Goal: Task Accomplishment & Management: Use online tool/utility

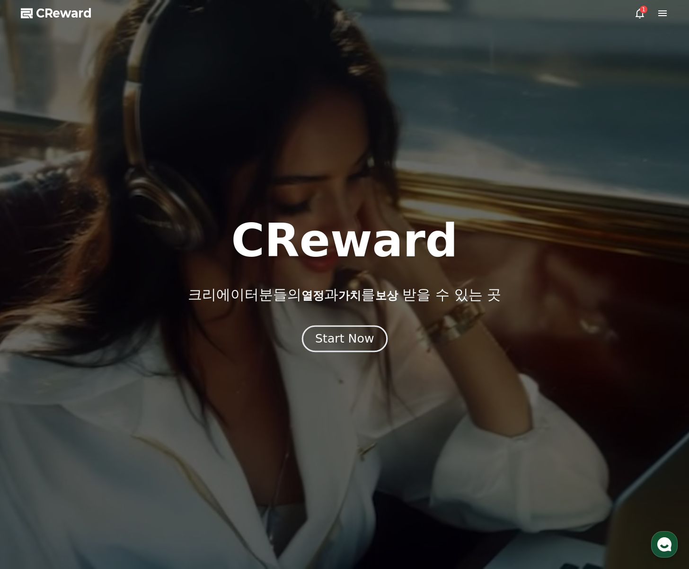
click at [346, 345] on div "Start Now" at bounding box center [344, 338] width 59 height 16
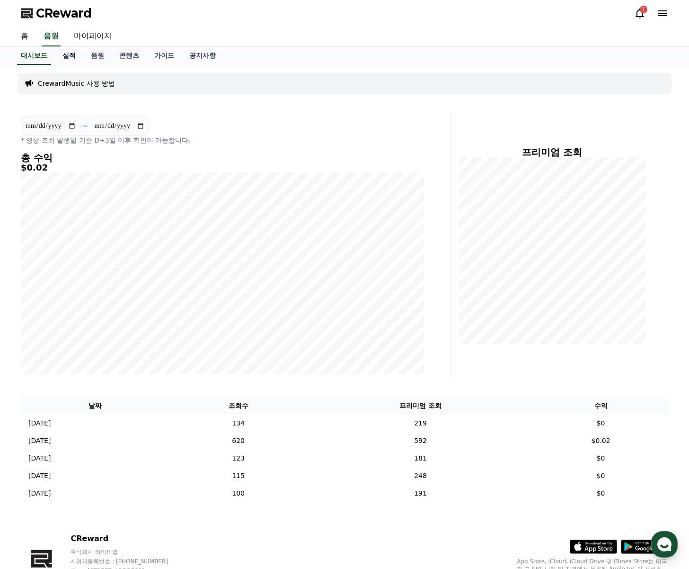
click at [77, 54] on link "실적" at bounding box center [69, 56] width 28 height 18
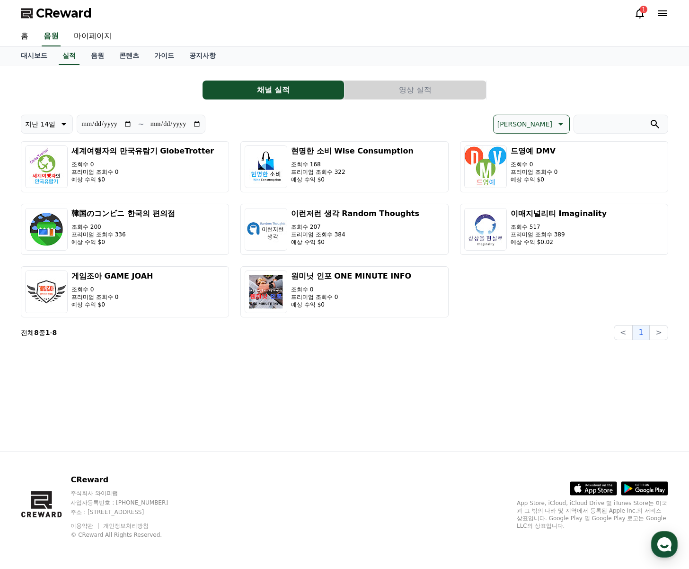
click at [449, 96] on button "영상 실적" at bounding box center [416, 89] width 142 height 19
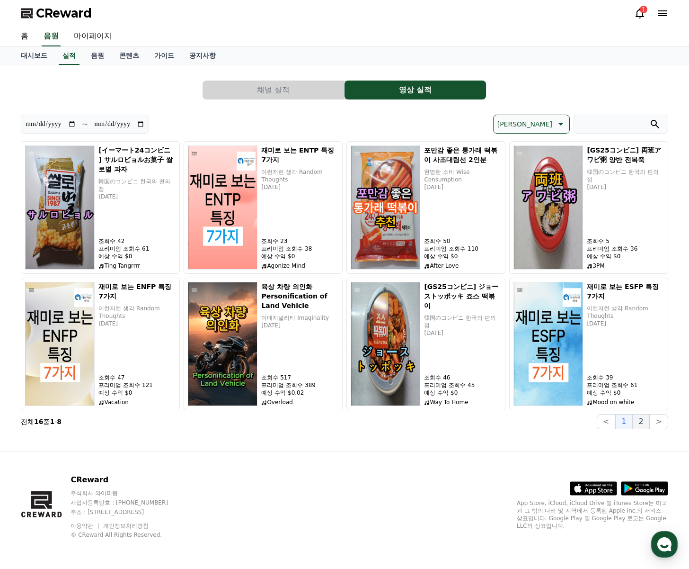
click at [650, 425] on button "2" at bounding box center [641, 421] width 17 height 15
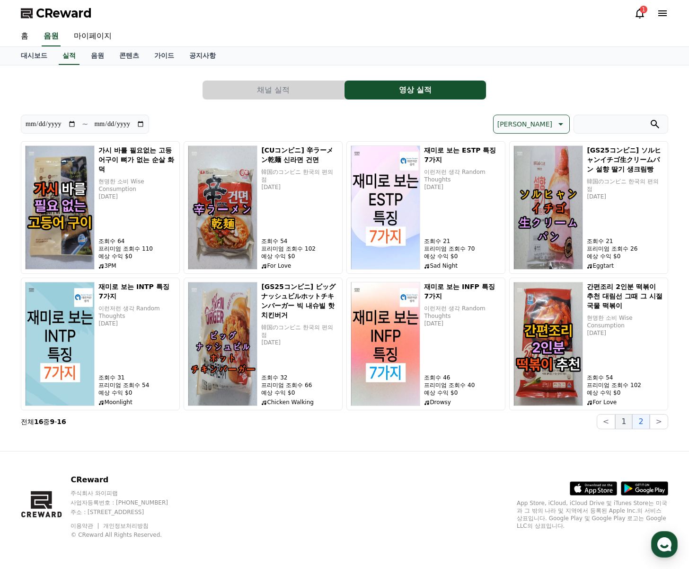
click at [622, 426] on button "1" at bounding box center [624, 421] width 17 height 15
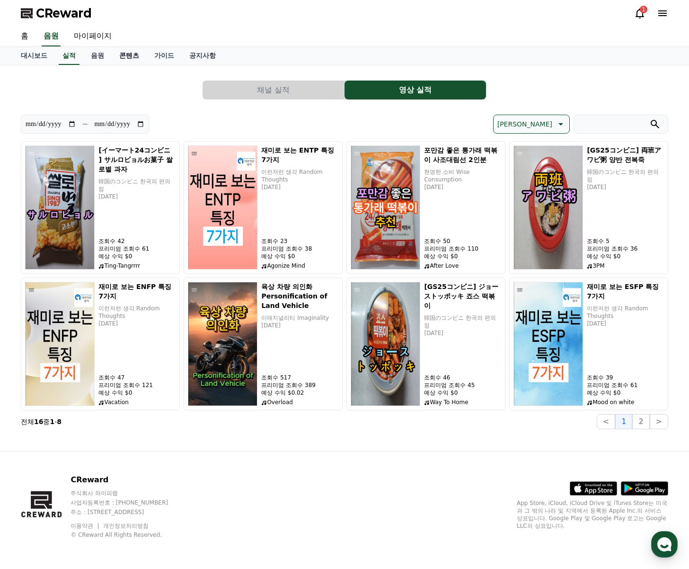
click at [117, 53] on link "콘텐츠" at bounding box center [129, 56] width 35 height 18
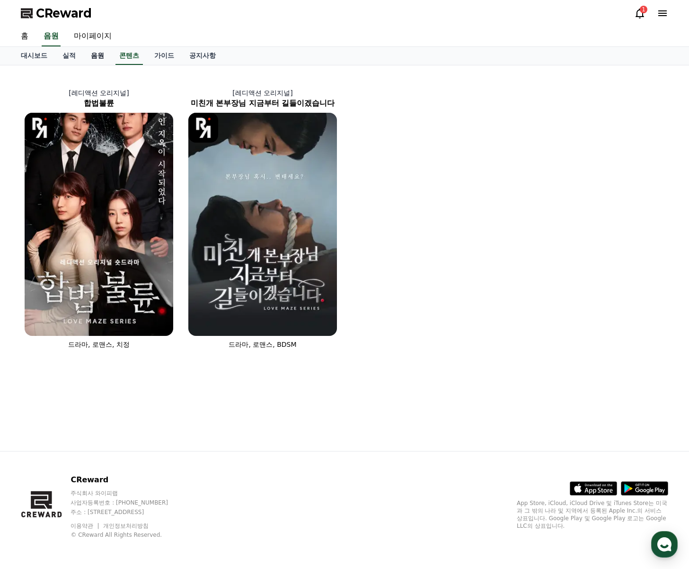
click at [101, 56] on link "음원" at bounding box center [97, 56] width 28 height 18
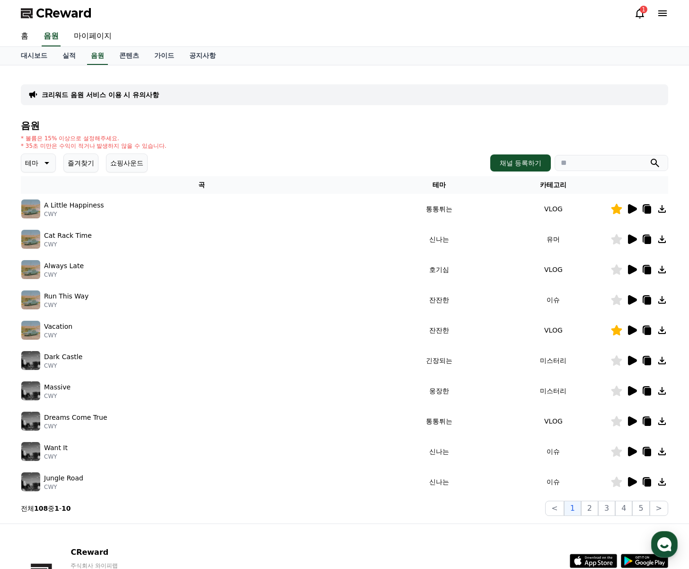
click at [634, 212] on icon at bounding box center [631, 208] width 11 height 11
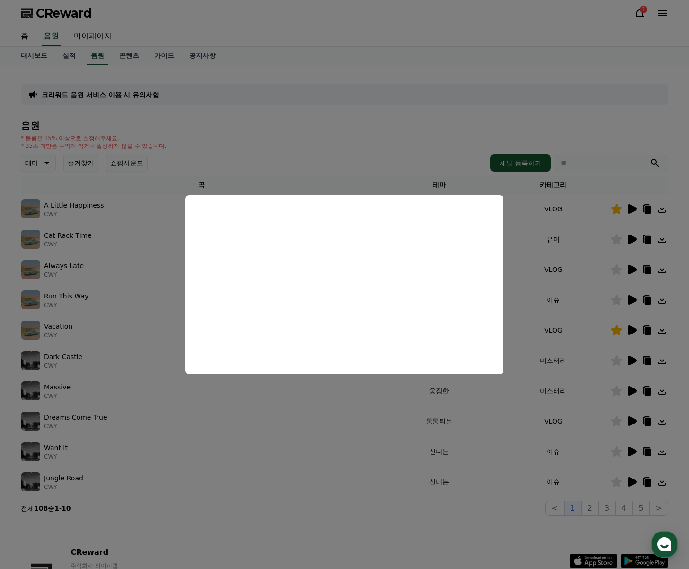
click at [605, 328] on button "close modal" at bounding box center [344, 284] width 689 height 569
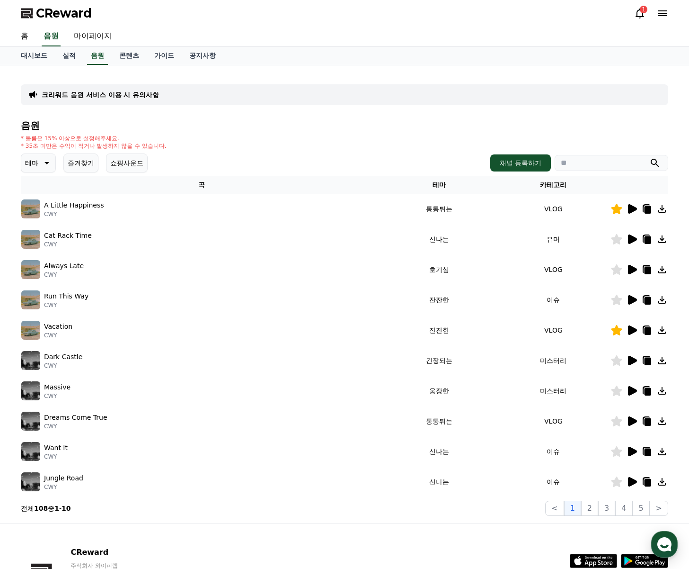
click at [68, 166] on button "즐겨찾기" at bounding box center [80, 162] width 35 height 19
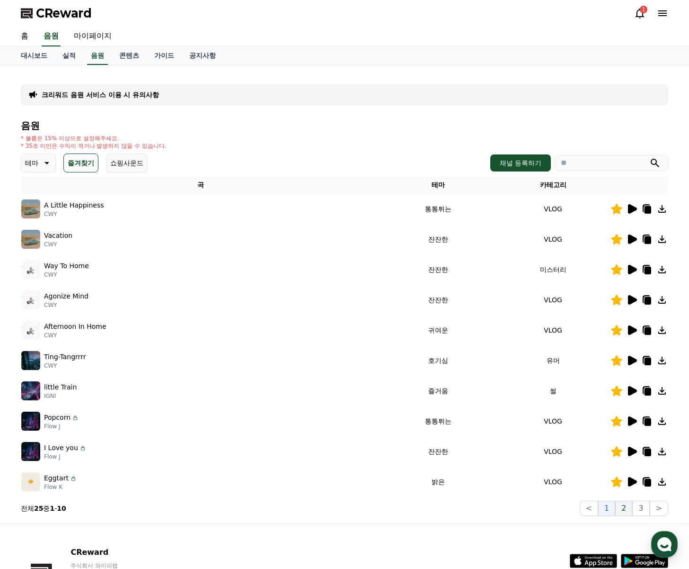
click at [626, 508] on button "2" at bounding box center [624, 507] width 17 height 15
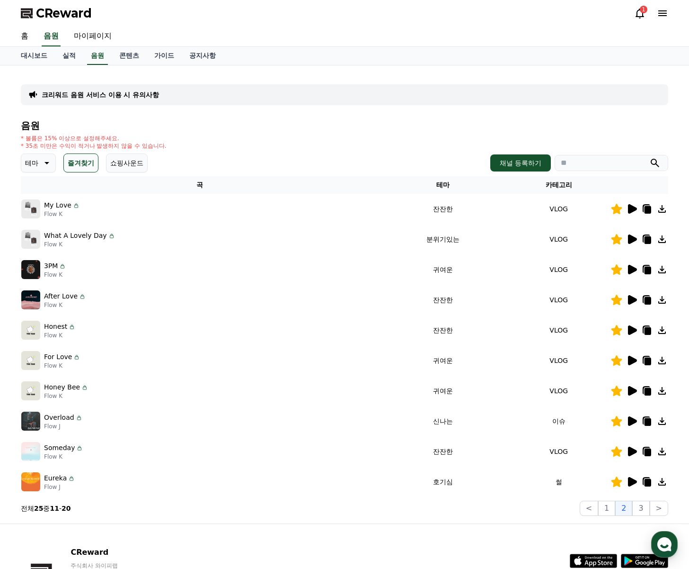
click at [631, 244] on icon at bounding box center [631, 238] width 11 height 11
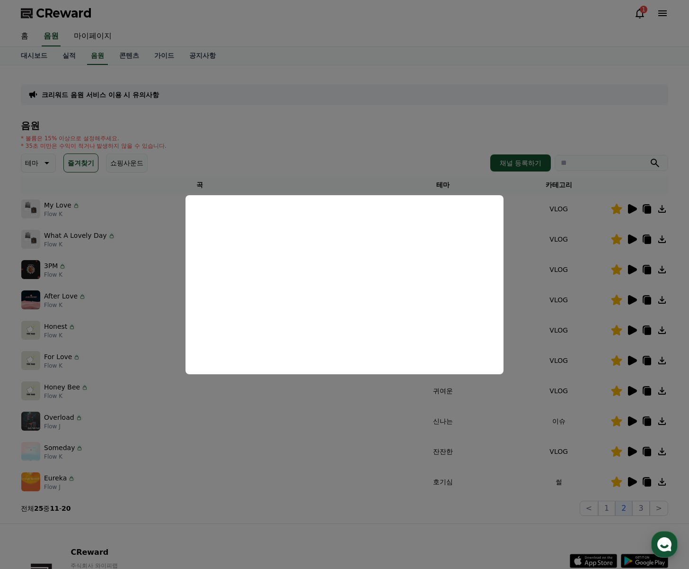
click at [399, 139] on button "close modal" at bounding box center [344, 284] width 689 height 569
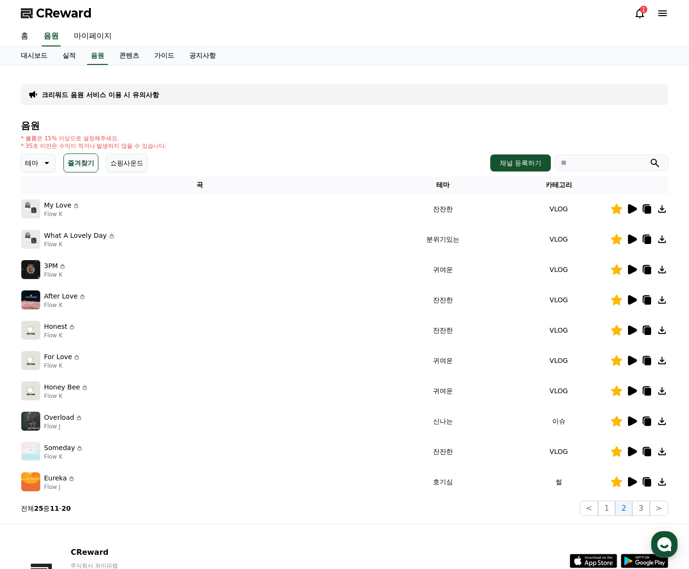
click at [632, 451] on icon at bounding box center [632, 450] width 9 height 9
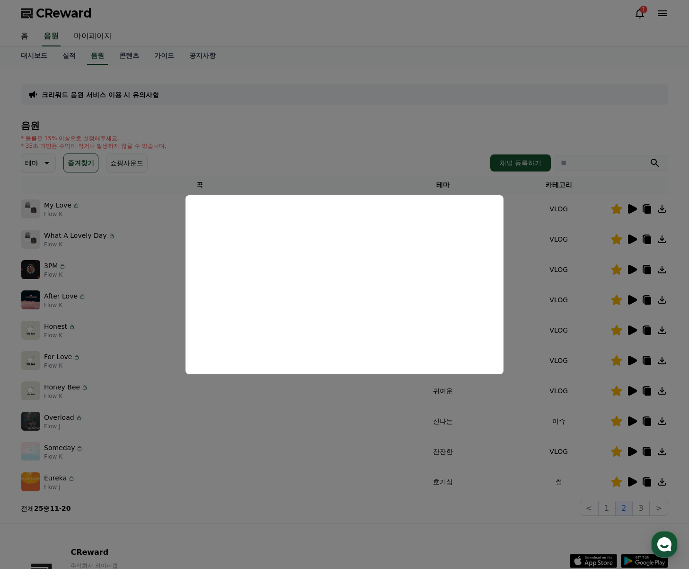
click at [560, 507] on button "close modal" at bounding box center [344, 284] width 689 height 569
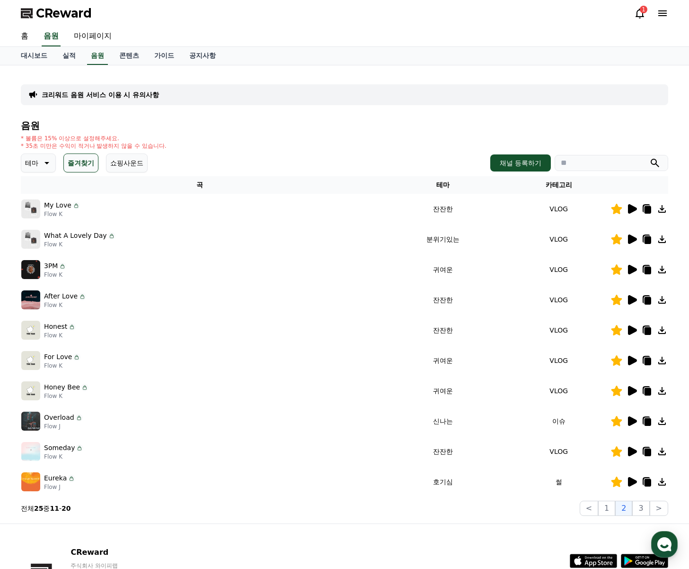
click at [632, 482] on icon at bounding box center [632, 481] width 9 height 9
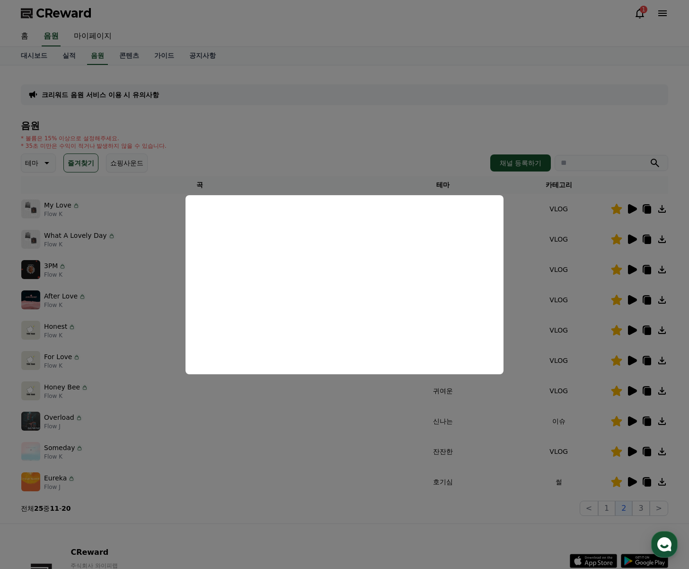
click at [453, 140] on button "close modal" at bounding box center [344, 284] width 689 height 569
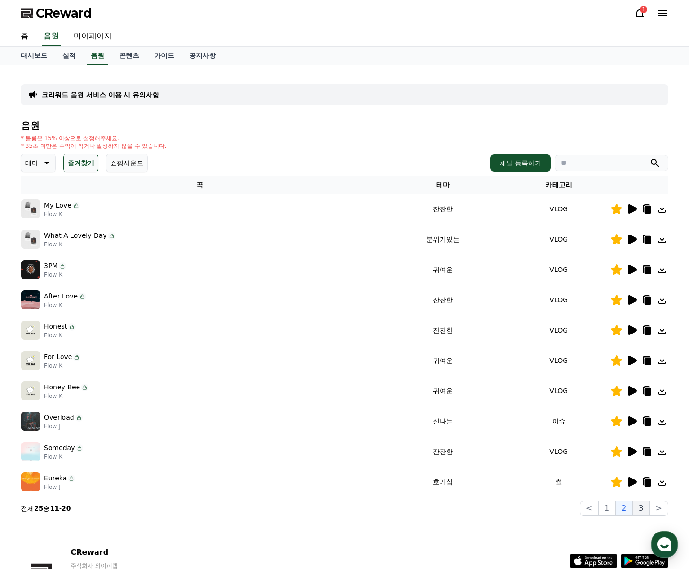
click at [644, 510] on button "3" at bounding box center [641, 507] width 17 height 15
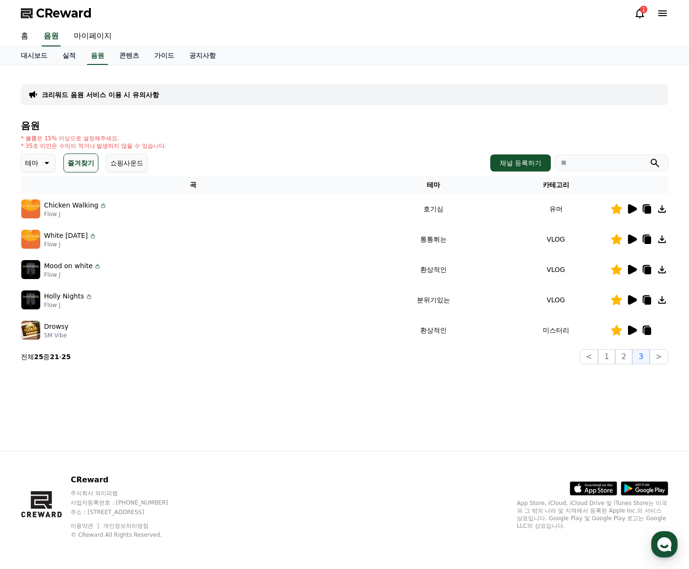
click at [631, 270] on icon at bounding box center [632, 269] width 9 height 9
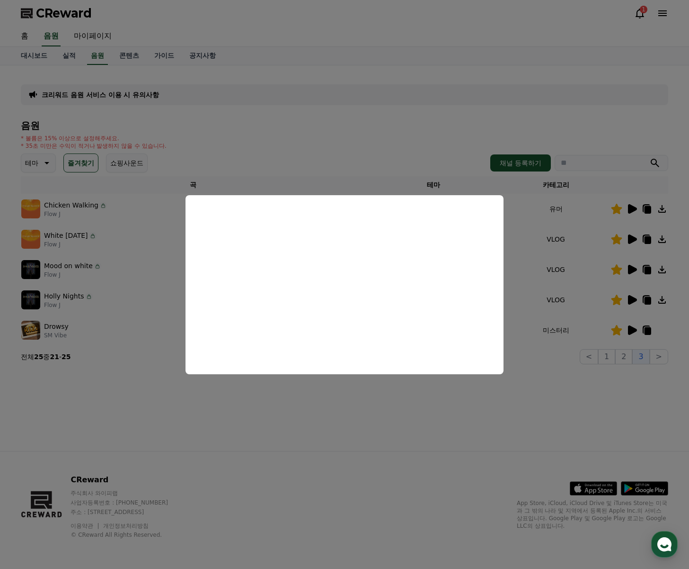
click at [568, 401] on button "close modal" at bounding box center [344, 284] width 689 height 569
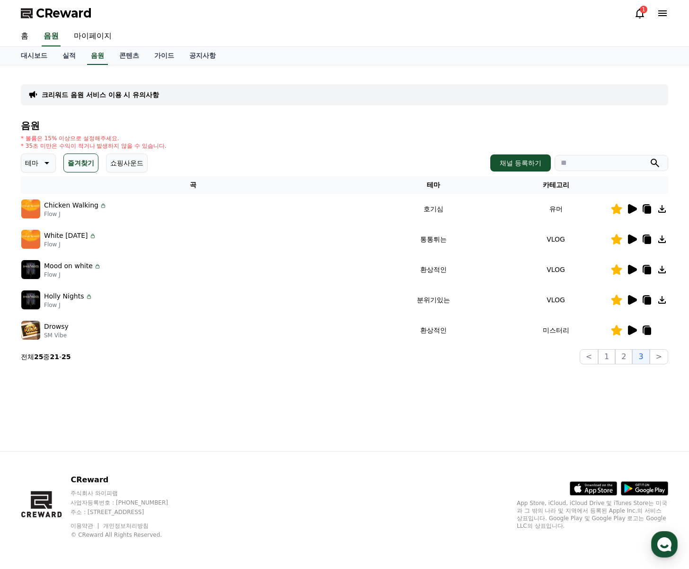
click at [633, 331] on icon at bounding box center [632, 329] width 9 height 9
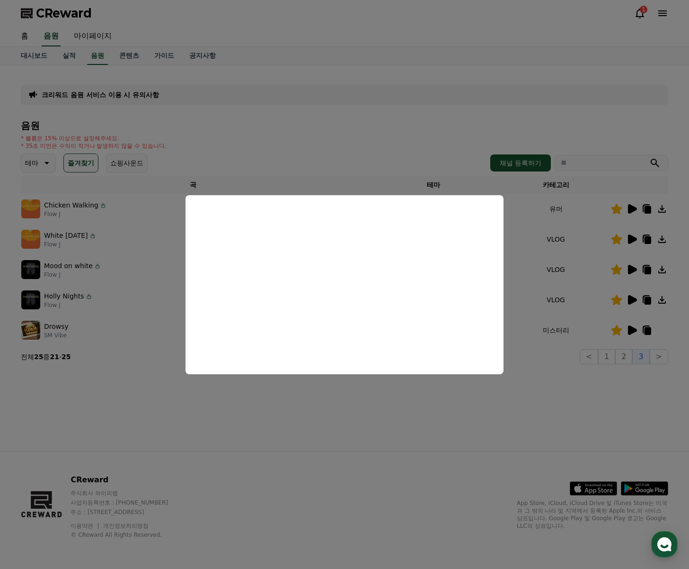
click at [529, 426] on button "close modal" at bounding box center [344, 284] width 689 height 569
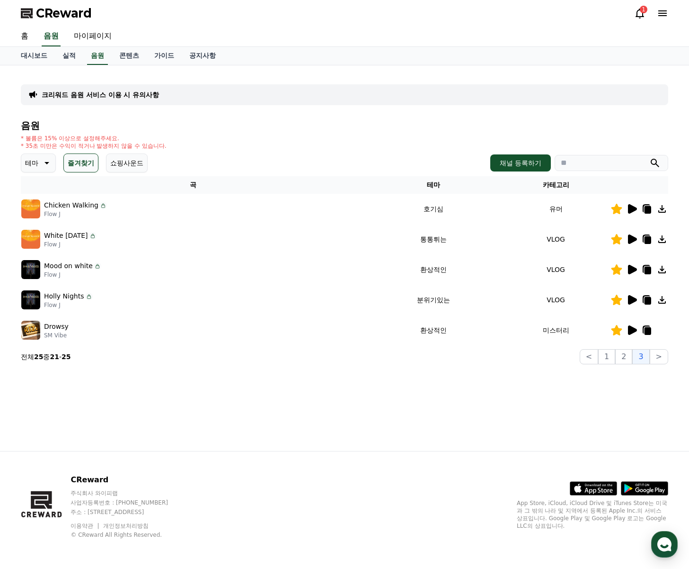
click at [632, 298] on icon at bounding box center [632, 299] width 9 height 9
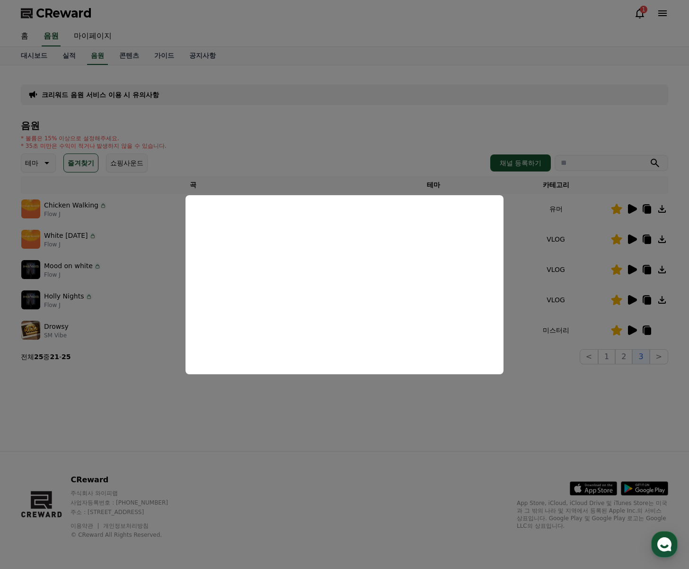
click at [428, 443] on button "close modal" at bounding box center [344, 284] width 689 height 569
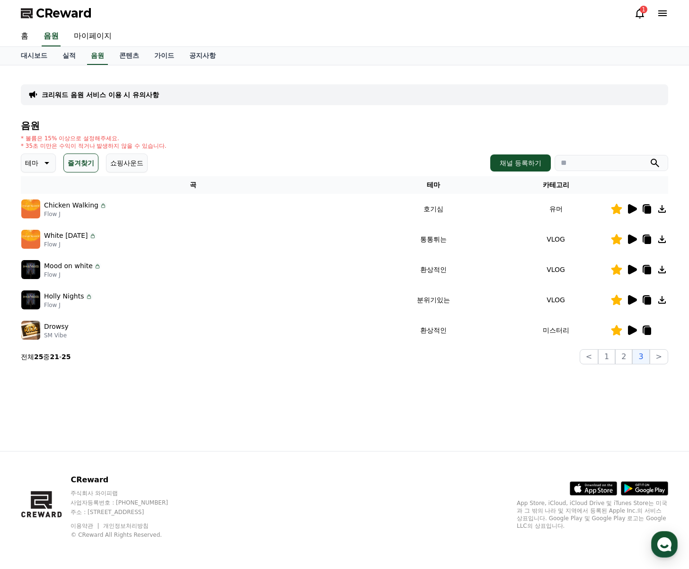
drag, startPoint x: 580, startPoint y: 380, endPoint x: 609, endPoint y: 370, distance: 30.5
click at [580, 380] on div "크리워드 음원 서비스 이용 시 유의사항 음원 * 볼륨은 15% 이상으로 설정해주세요. * 35초 미만은 수익이 적거나 발생하지 않을 수 있습니…" at bounding box center [344, 257] width 663 height 385
click at [613, 357] on button "1" at bounding box center [606, 356] width 17 height 15
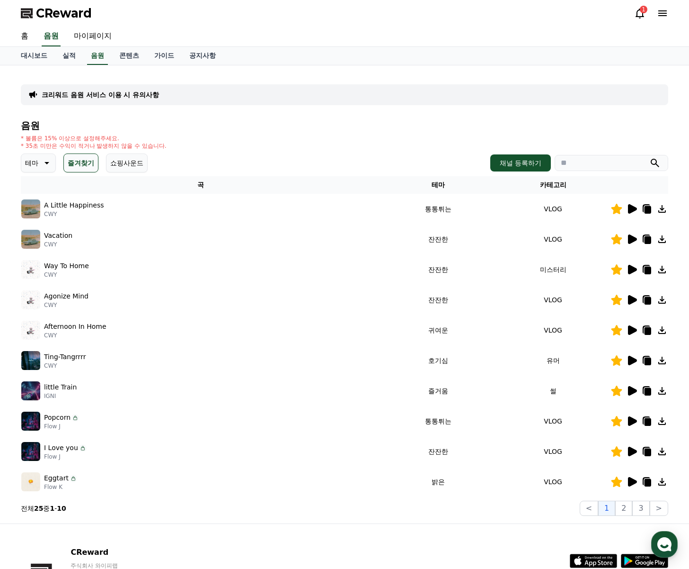
click at [636, 207] on icon at bounding box center [631, 208] width 11 height 11
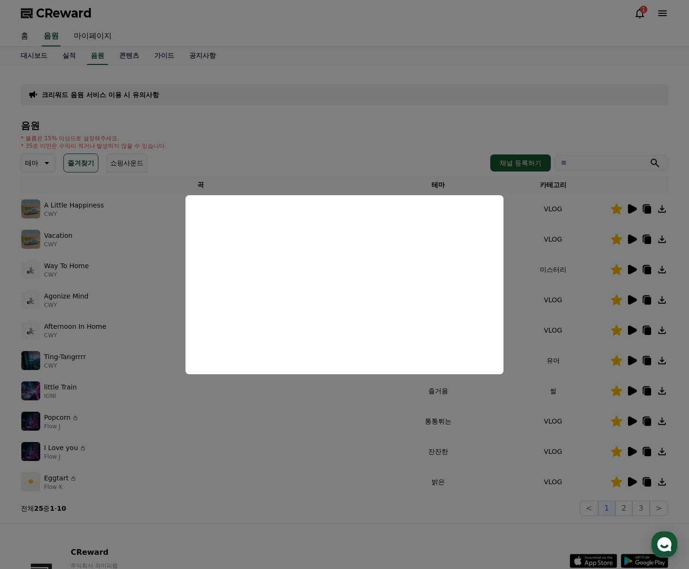
click at [369, 147] on button "close modal" at bounding box center [344, 284] width 689 height 569
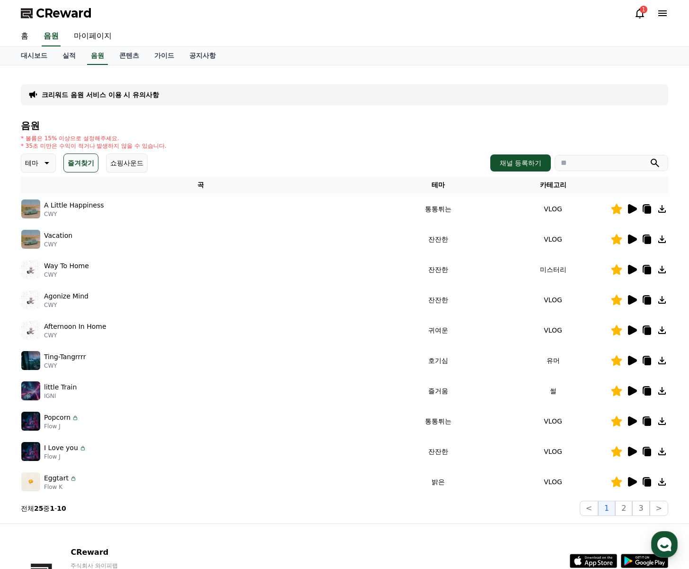
click at [633, 329] on icon at bounding box center [632, 329] width 9 height 9
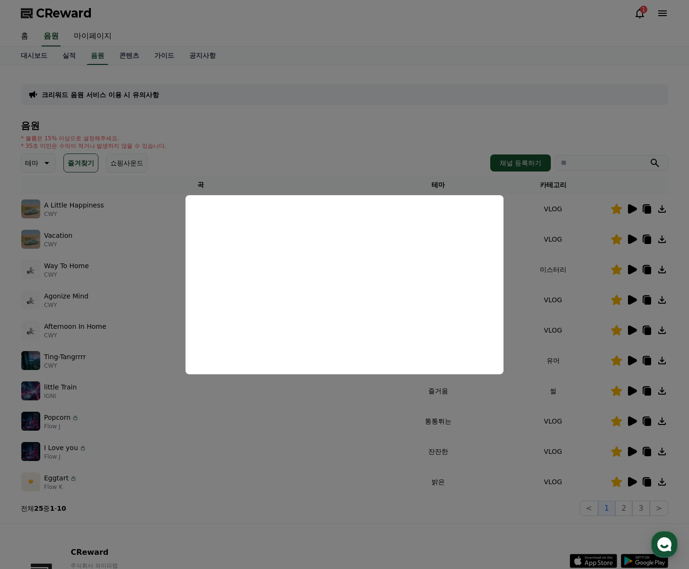
click at [485, 518] on button "close modal" at bounding box center [344, 284] width 689 height 569
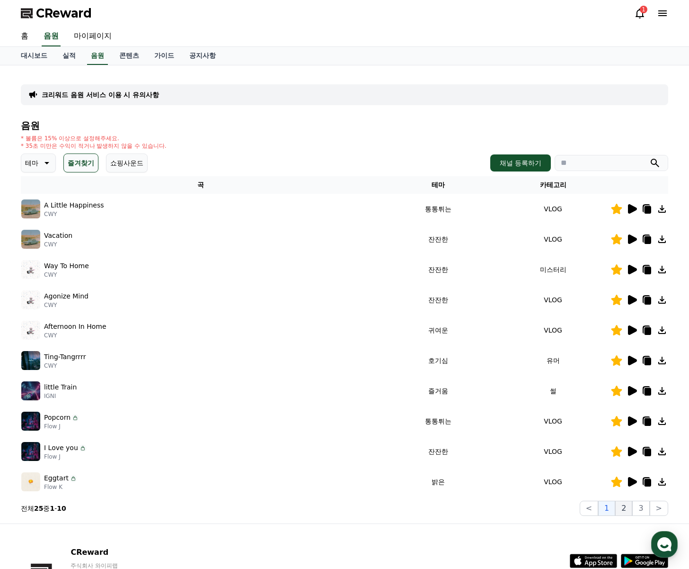
click at [626, 502] on button "2" at bounding box center [624, 507] width 17 height 15
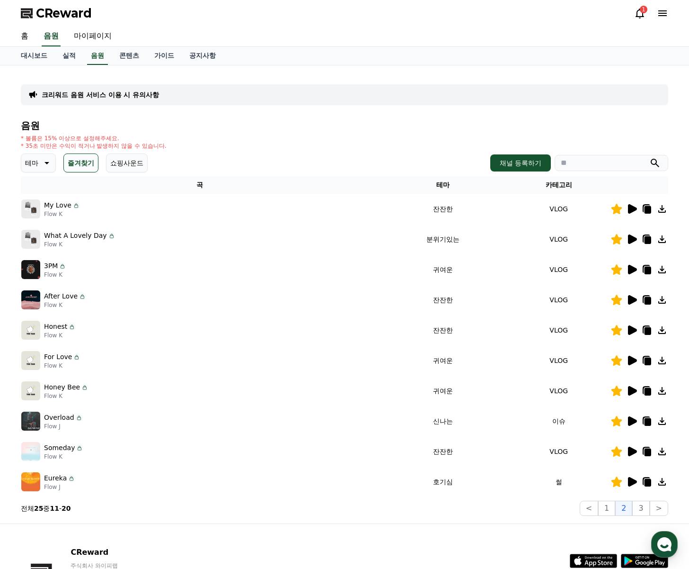
click at [632, 273] on icon at bounding box center [631, 269] width 11 height 11
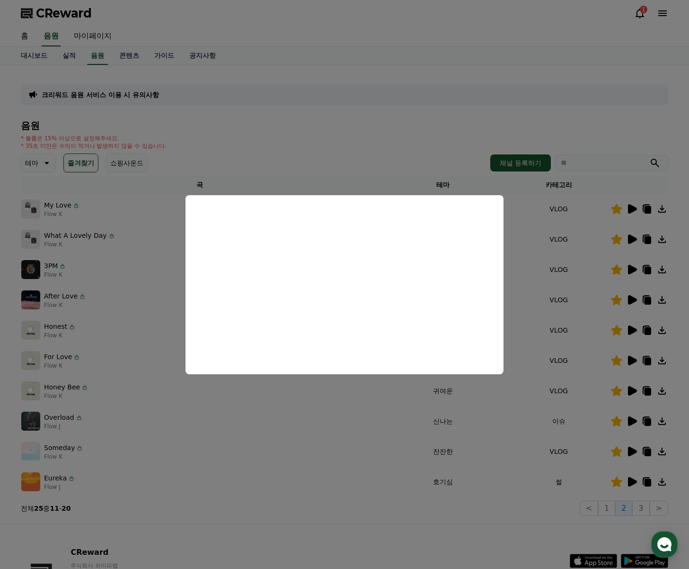
click at [633, 293] on button "close modal" at bounding box center [344, 284] width 689 height 569
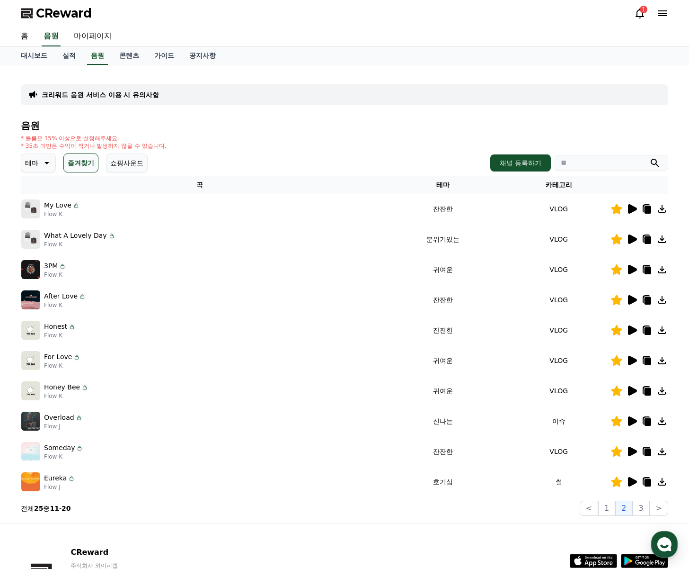
click at [628, 301] on icon at bounding box center [631, 299] width 11 height 11
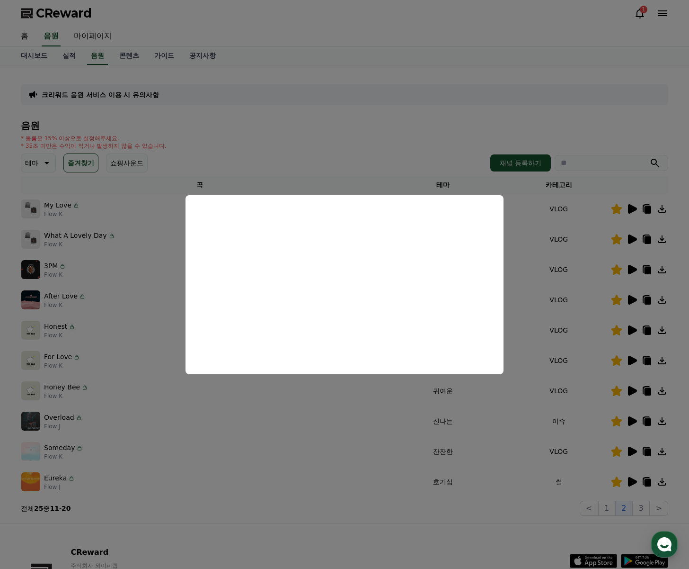
click at [346, 156] on button "close modal" at bounding box center [344, 284] width 689 height 569
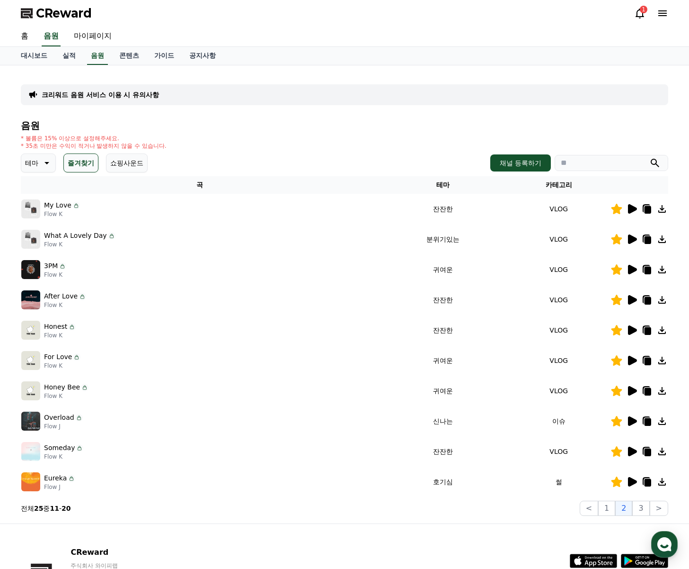
click at [634, 213] on icon at bounding box center [631, 208] width 11 height 11
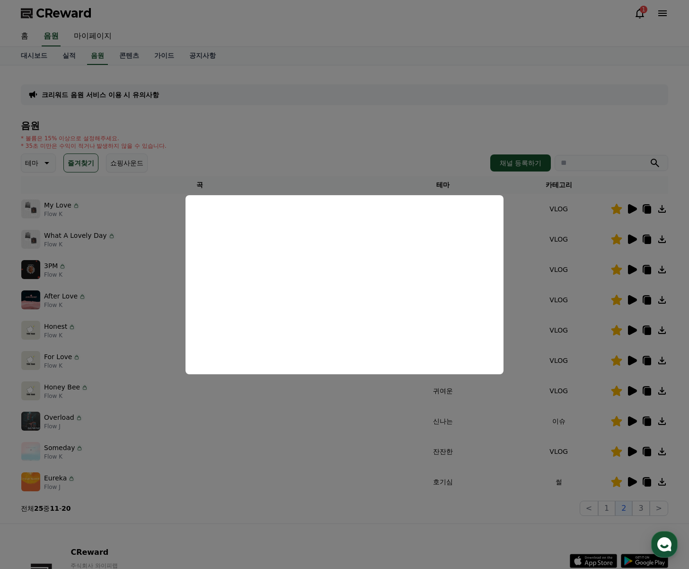
click at [391, 148] on button "close modal" at bounding box center [344, 284] width 689 height 569
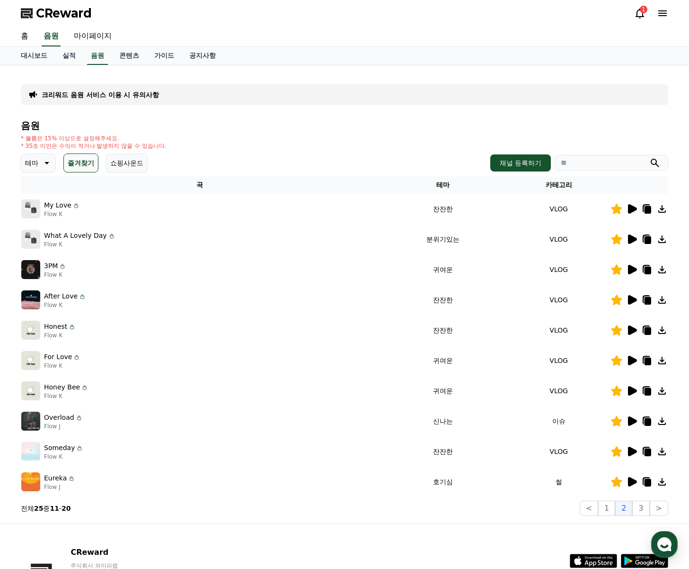
click at [634, 361] on icon at bounding box center [632, 360] width 9 height 9
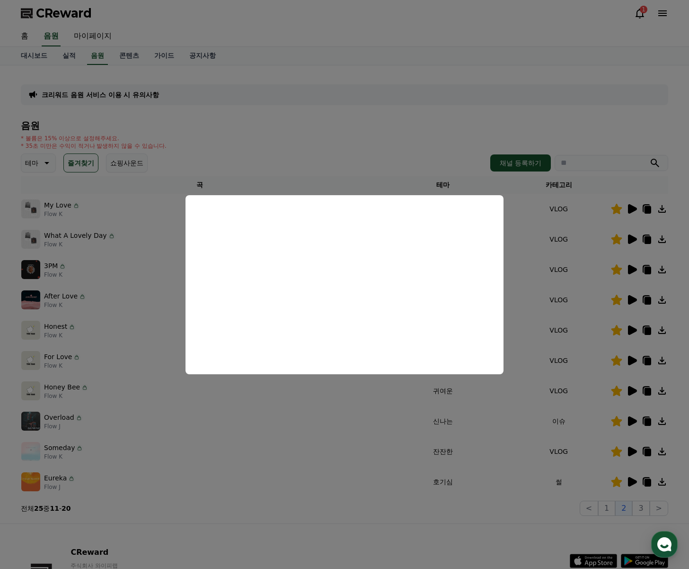
click at [377, 155] on button "close modal" at bounding box center [344, 284] width 689 height 569
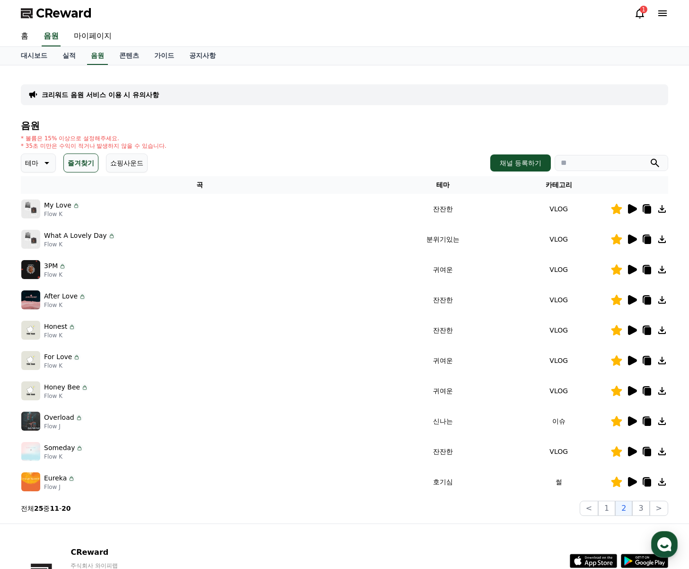
click at [646, 365] on icon at bounding box center [647, 360] width 11 height 11
